Goal: Task Accomplishment & Management: Complete application form

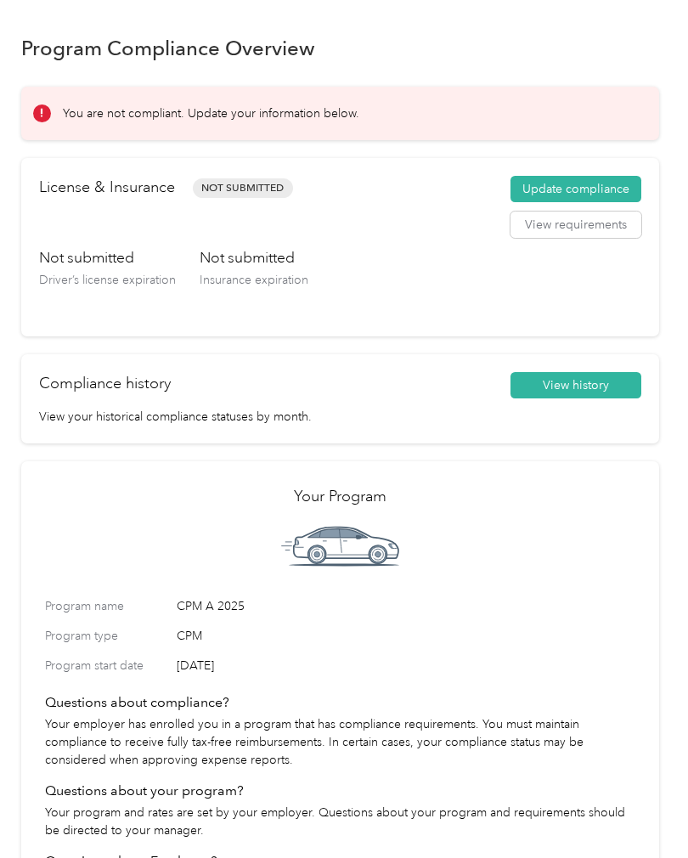
click at [581, 185] on button "Update compliance" at bounding box center [575, 189] width 131 height 27
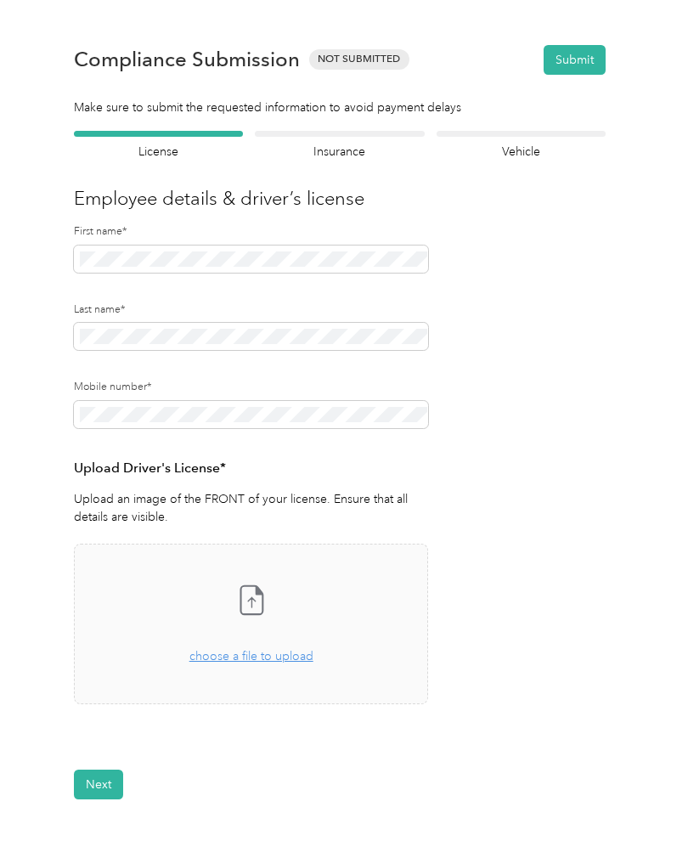
click at [257, 603] on icon at bounding box center [251, 600] width 34 height 34
click at [259, 602] on icon at bounding box center [251, 600] width 34 height 34
click at [106, 829] on button "Next" at bounding box center [98, 835] width 49 height 30
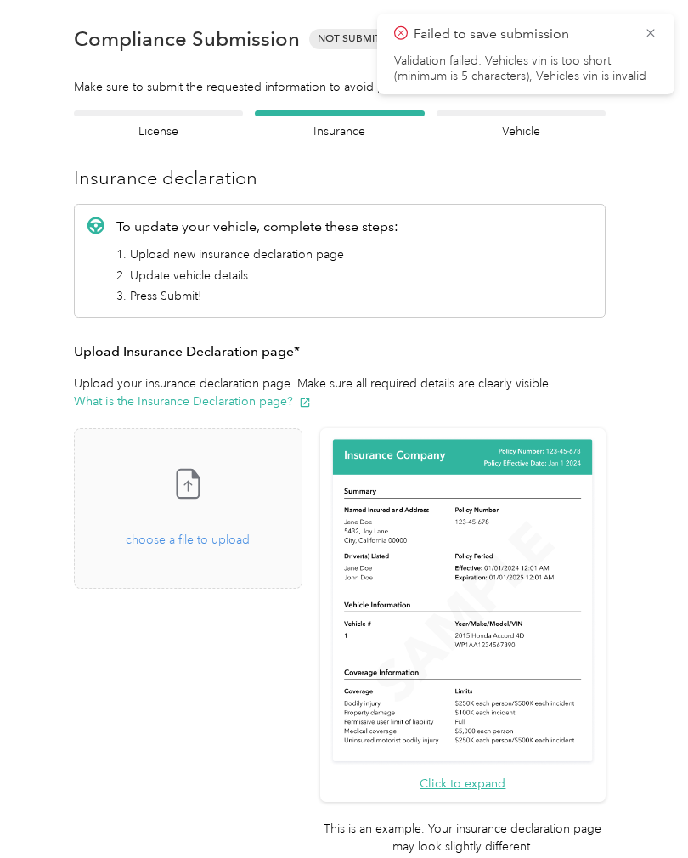
scroll to position [21, 0]
click at [205, 483] on icon at bounding box center [188, 482] width 34 height 34
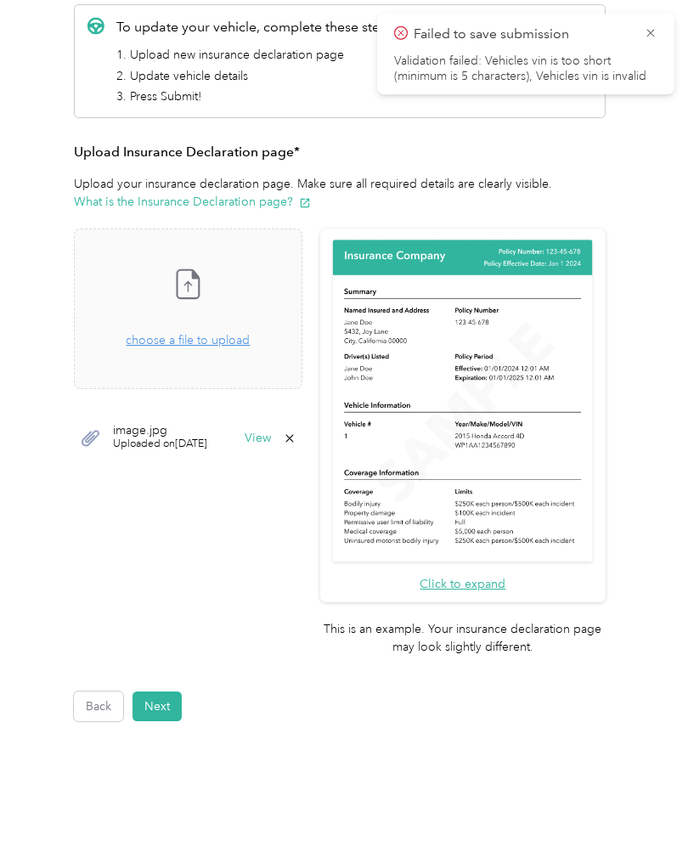
scroll to position [220, 0]
click at [168, 691] on button "Next" at bounding box center [156, 706] width 49 height 30
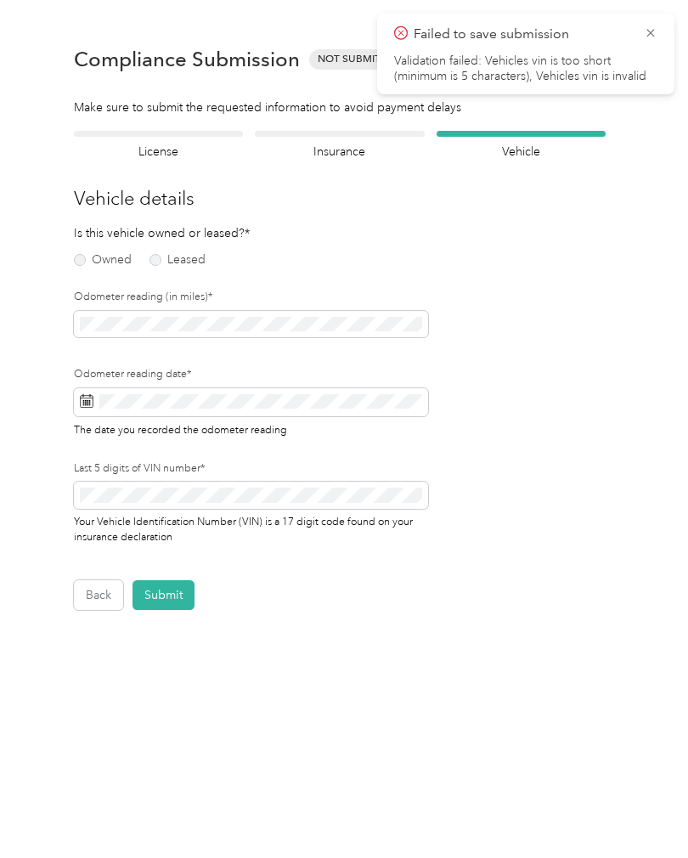
scroll to position [1, 0]
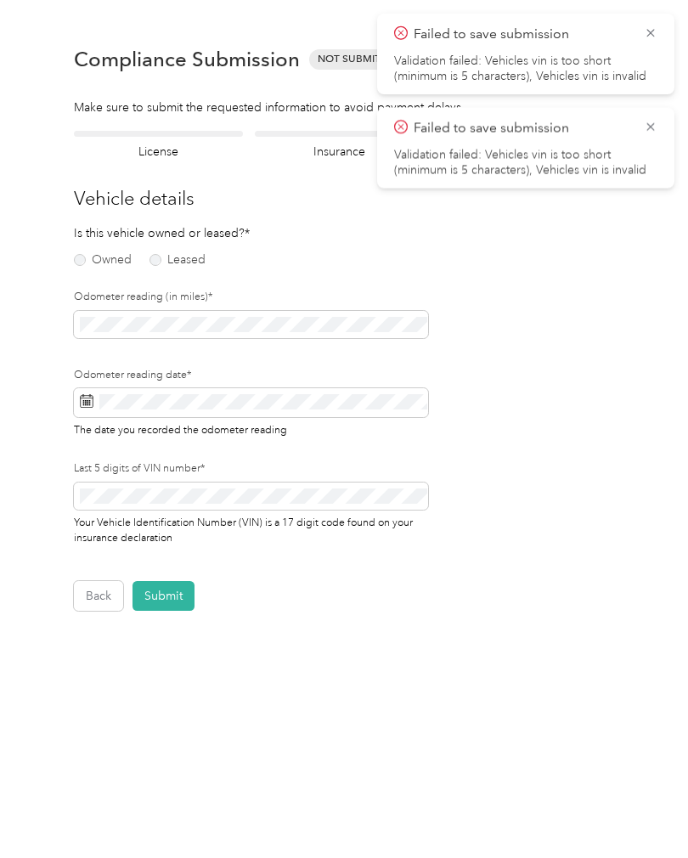
click at [642, 132] on span "Failed to save submission" at bounding box center [525, 128] width 263 height 21
click at [82, 257] on label "Owned" at bounding box center [103, 260] width 58 height 12
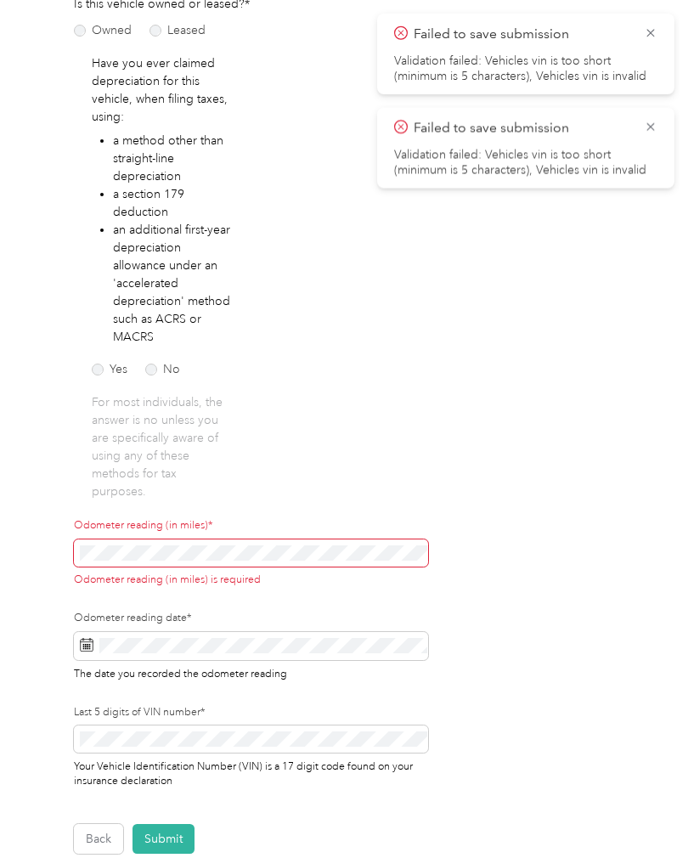
scroll to position [236, 0]
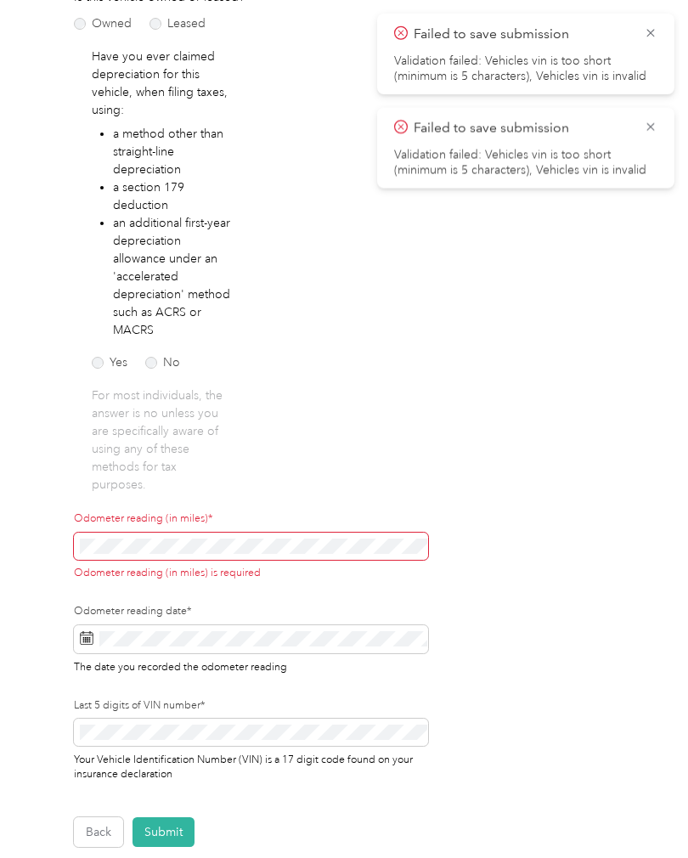
click at [147, 357] on label "No" at bounding box center [162, 363] width 35 height 12
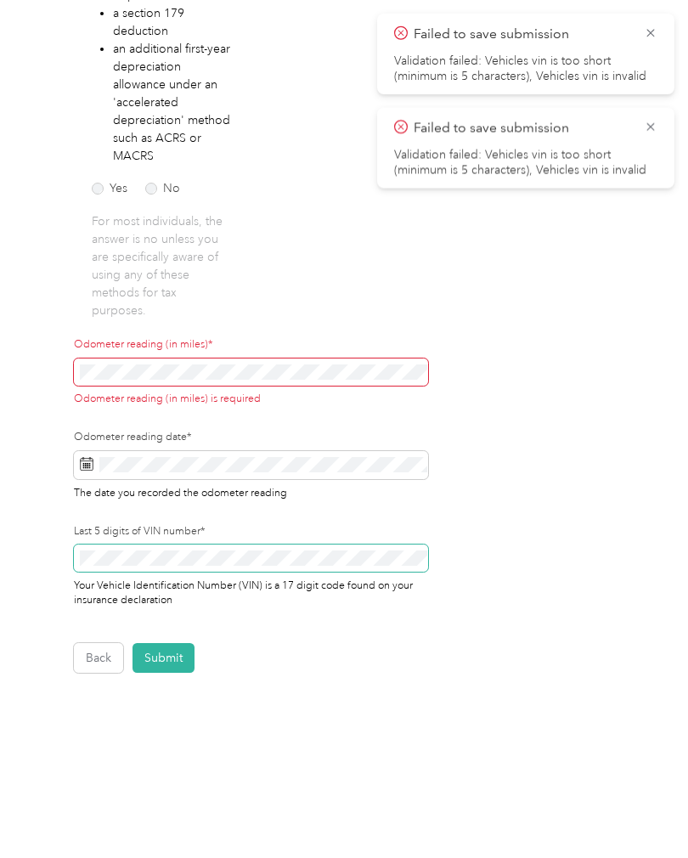
scroll to position [21, 0]
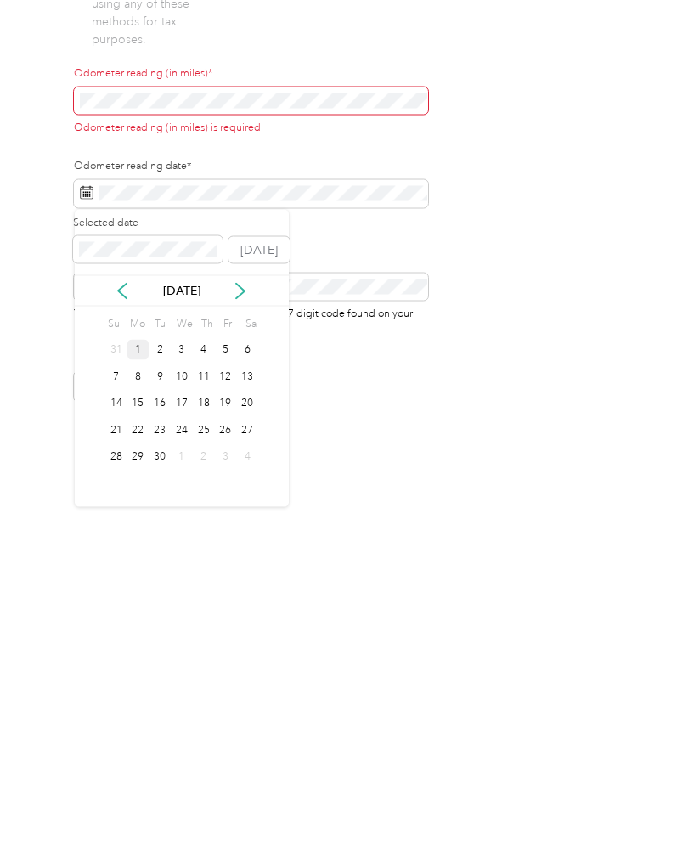
click at [136, 611] on div "1" at bounding box center [138, 621] width 22 height 21
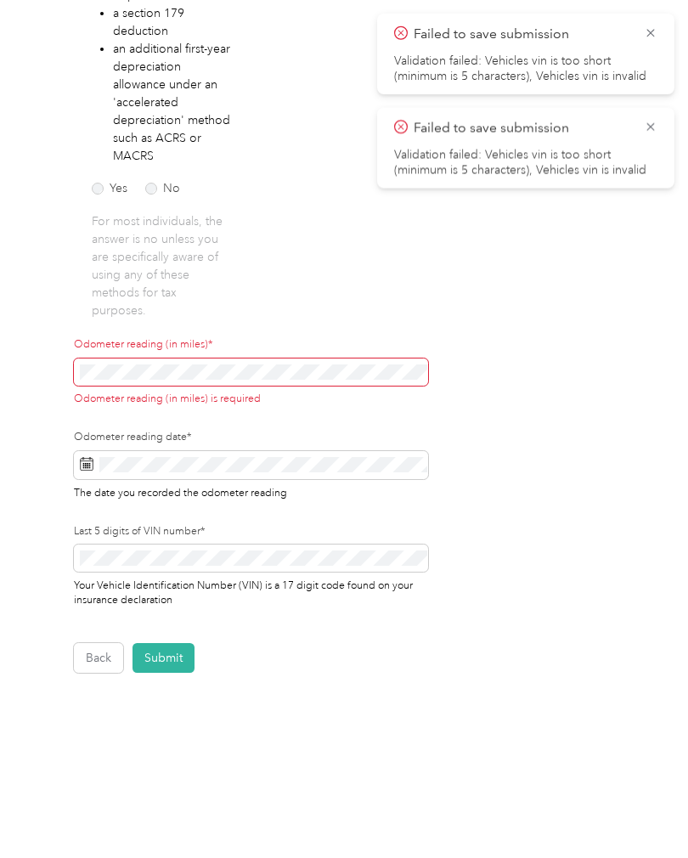
scroll to position [396, 0]
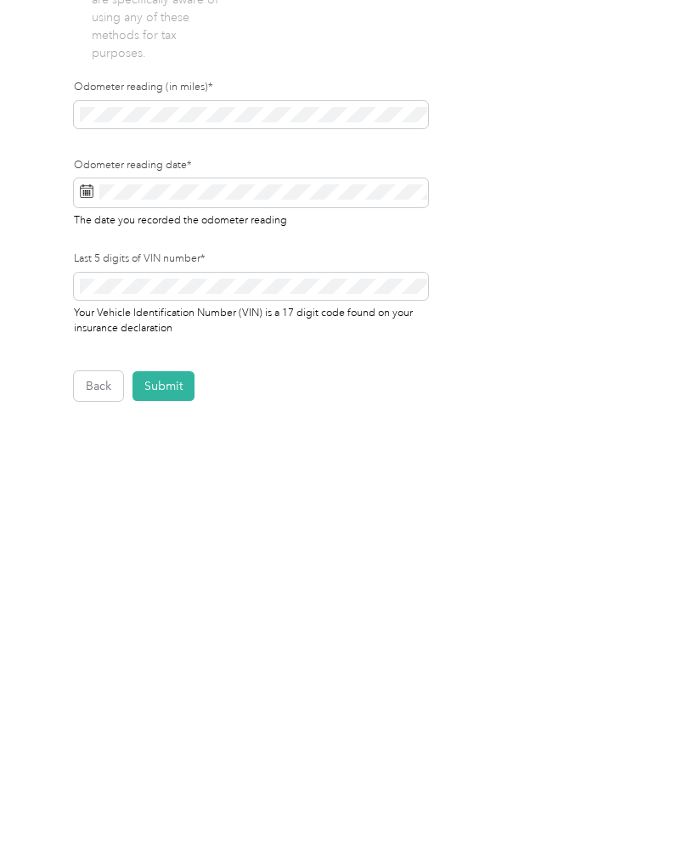
click at [163, 643] on button "Submit" at bounding box center [163, 658] width 62 height 30
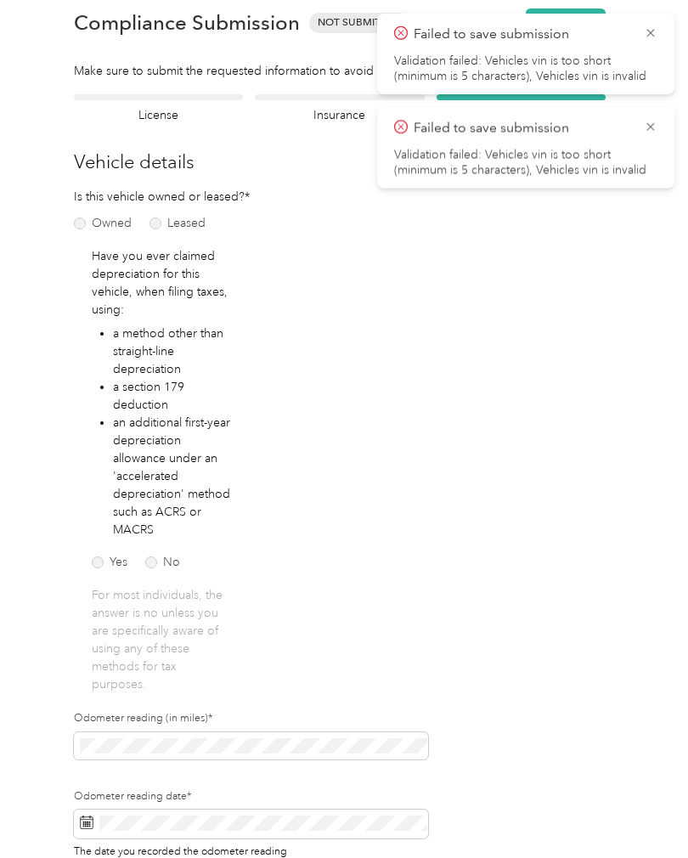
scroll to position [20, 0]
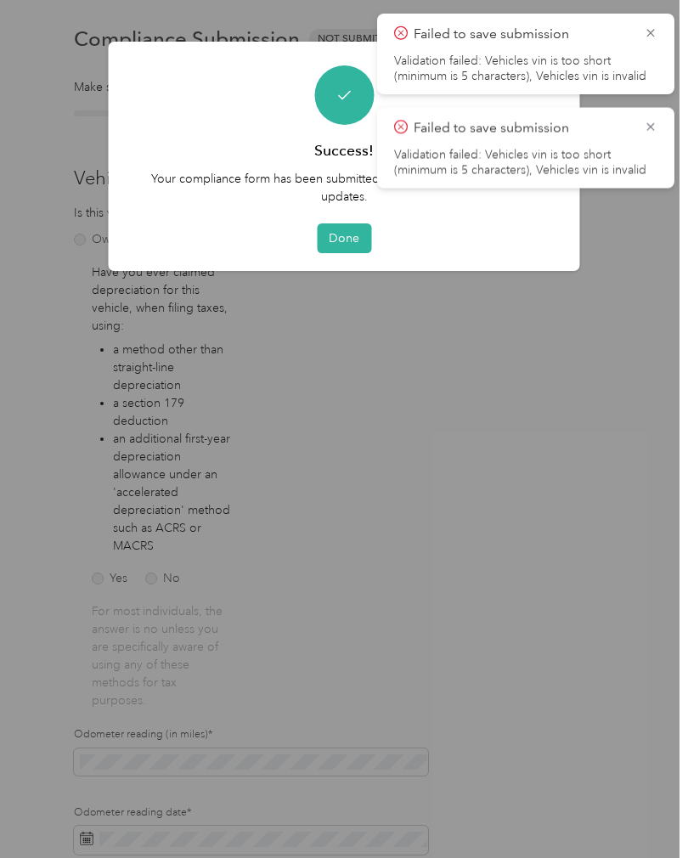
click at [349, 234] on button "Done" at bounding box center [344, 238] width 54 height 30
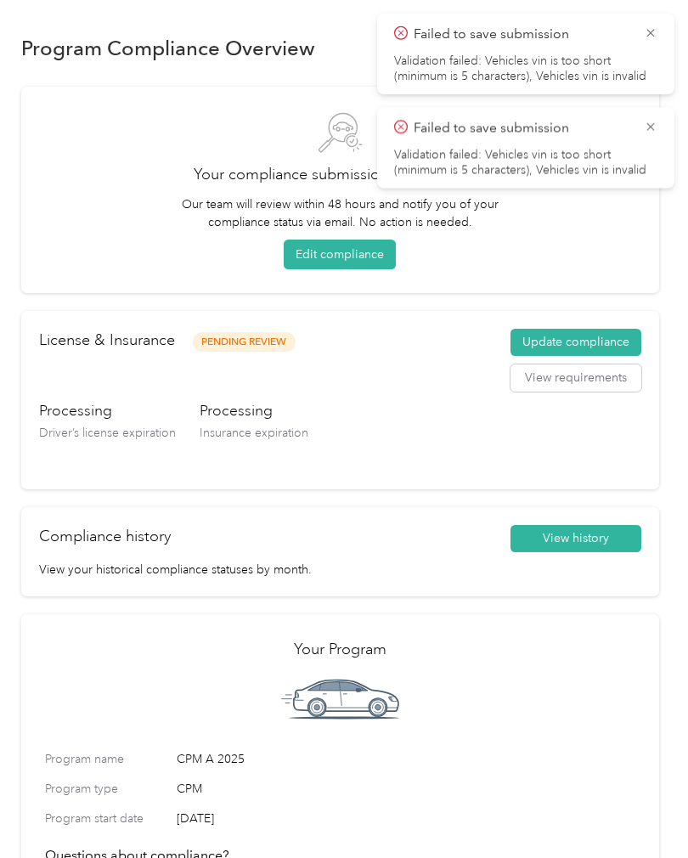
click at [645, 39] on icon at bounding box center [651, 32] width 14 height 15
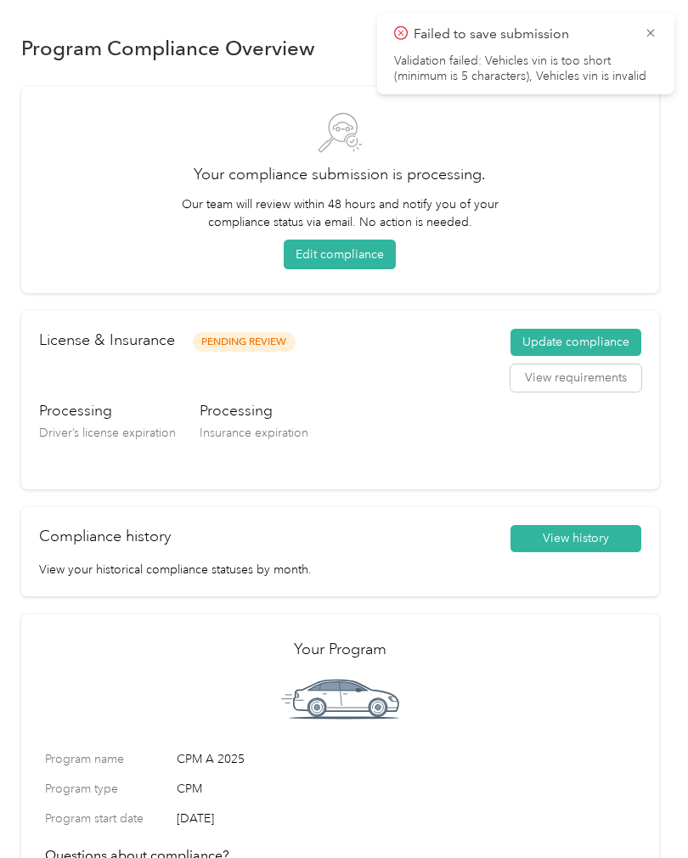
click at [645, 37] on icon at bounding box center [651, 32] width 14 height 15
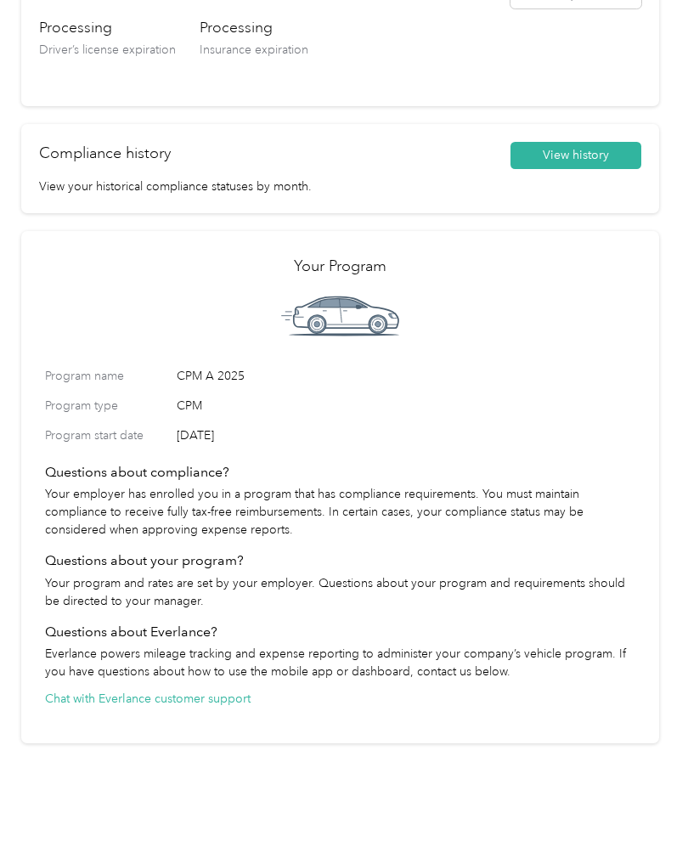
scroll to position [382, 0]
